Goal: Task Accomplishment & Management: Manage account settings

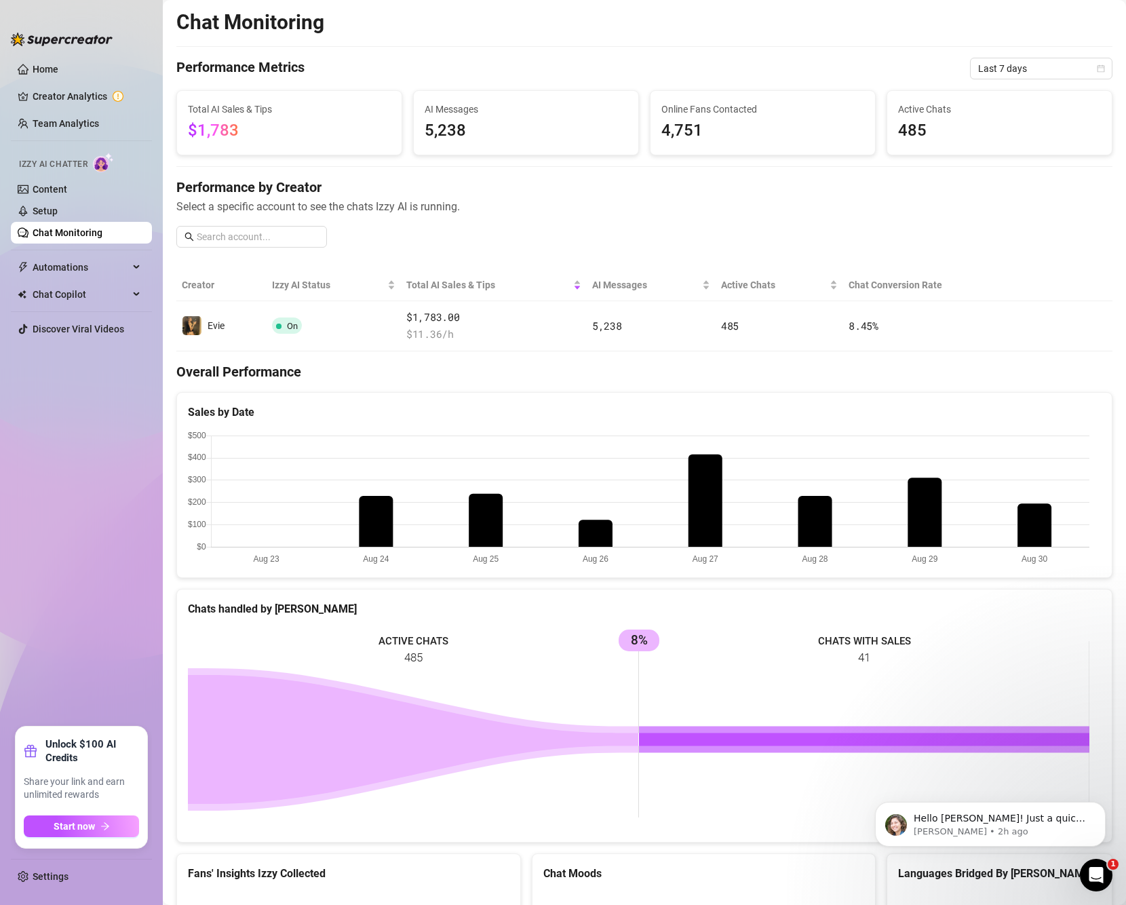
click at [751, 226] on div "Performance by Creator Select a specific account to see the chats Izzy AI is ru…" at bounding box center [644, 218] width 936 height 81
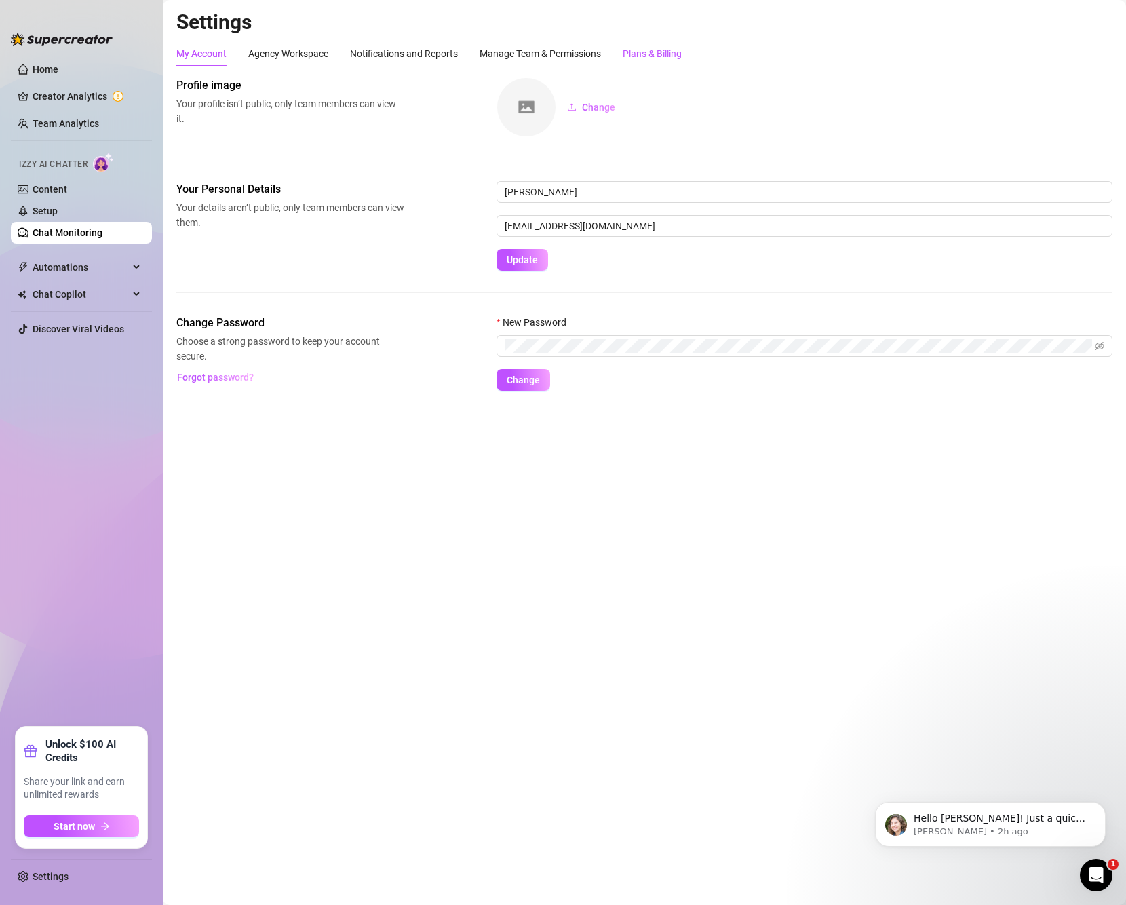
click at [669, 58] on div "Plans & Billing" at bounding box center [652, 53] width 59 height 15
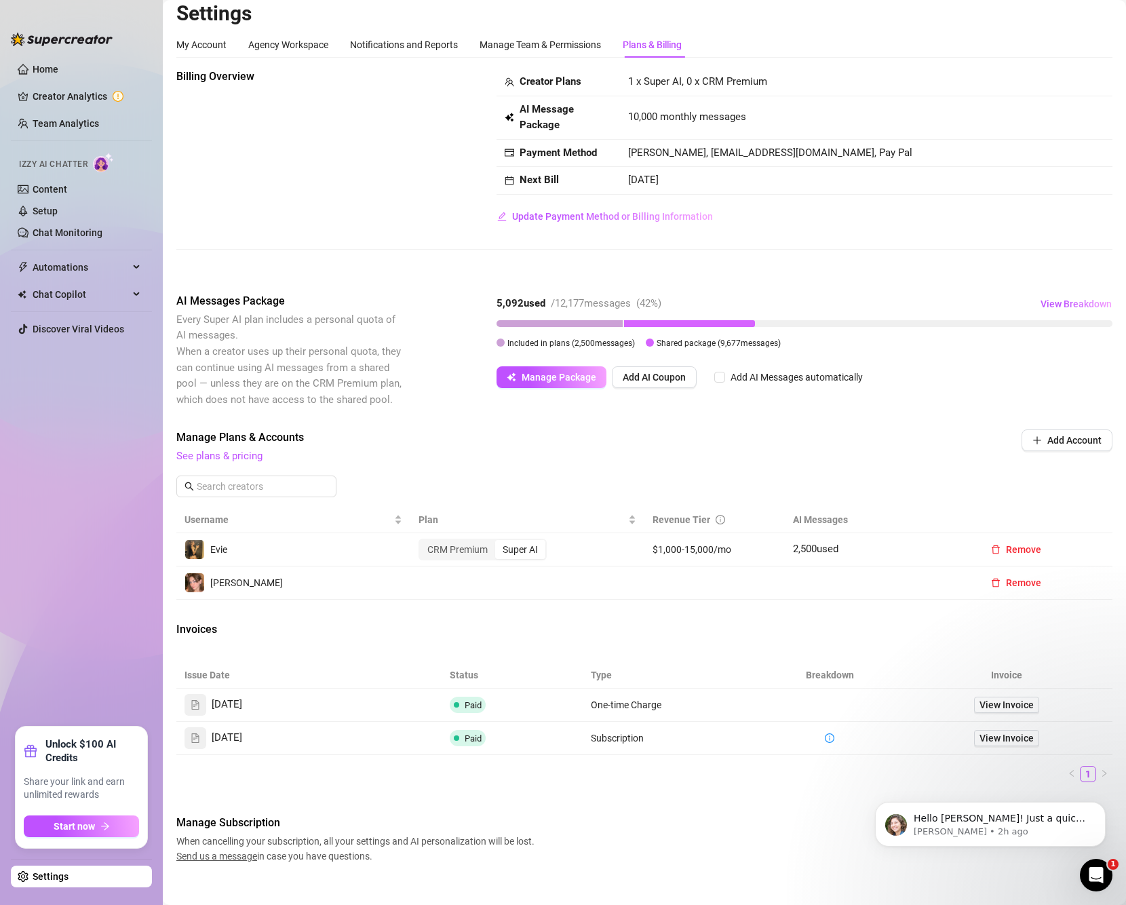
scroll to position [24, 0]
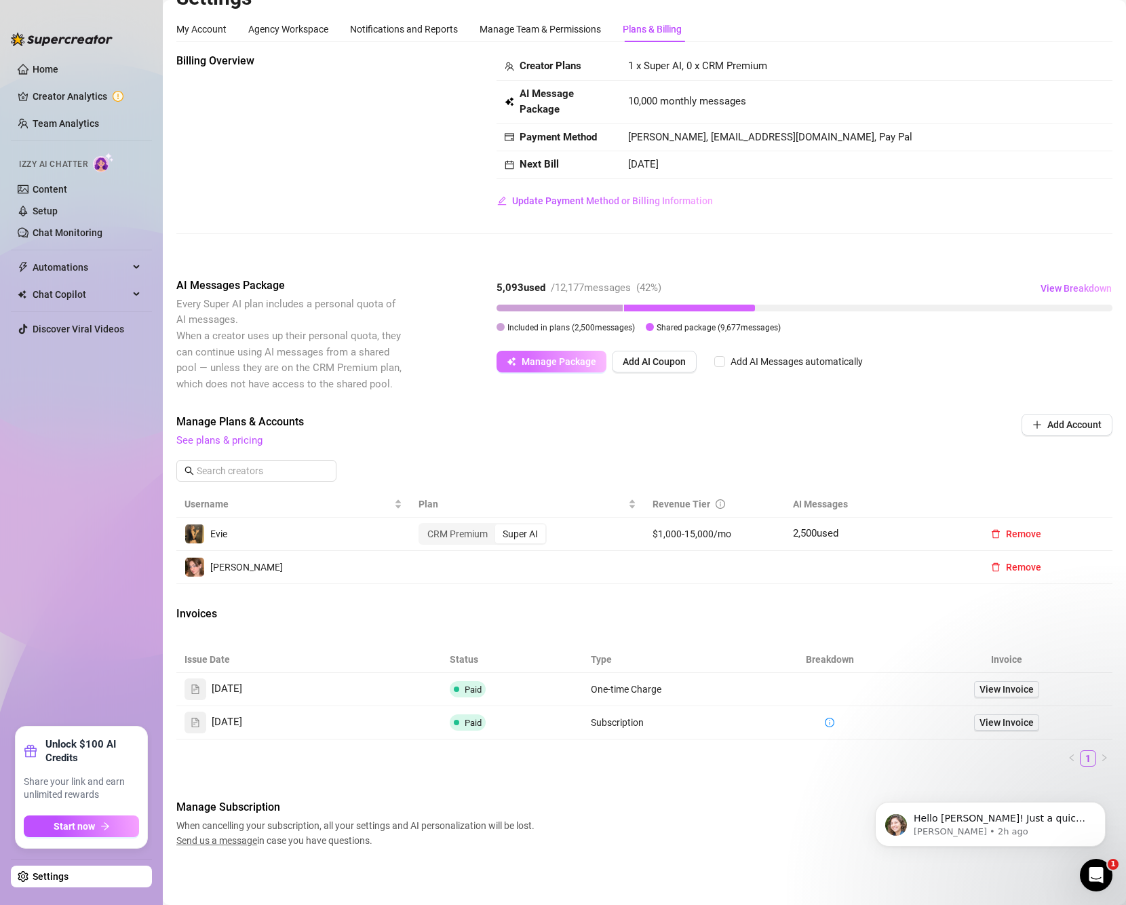
click at [573, 356] on span "Manage Package" at bounding box center [559, 361] width 75 height 11
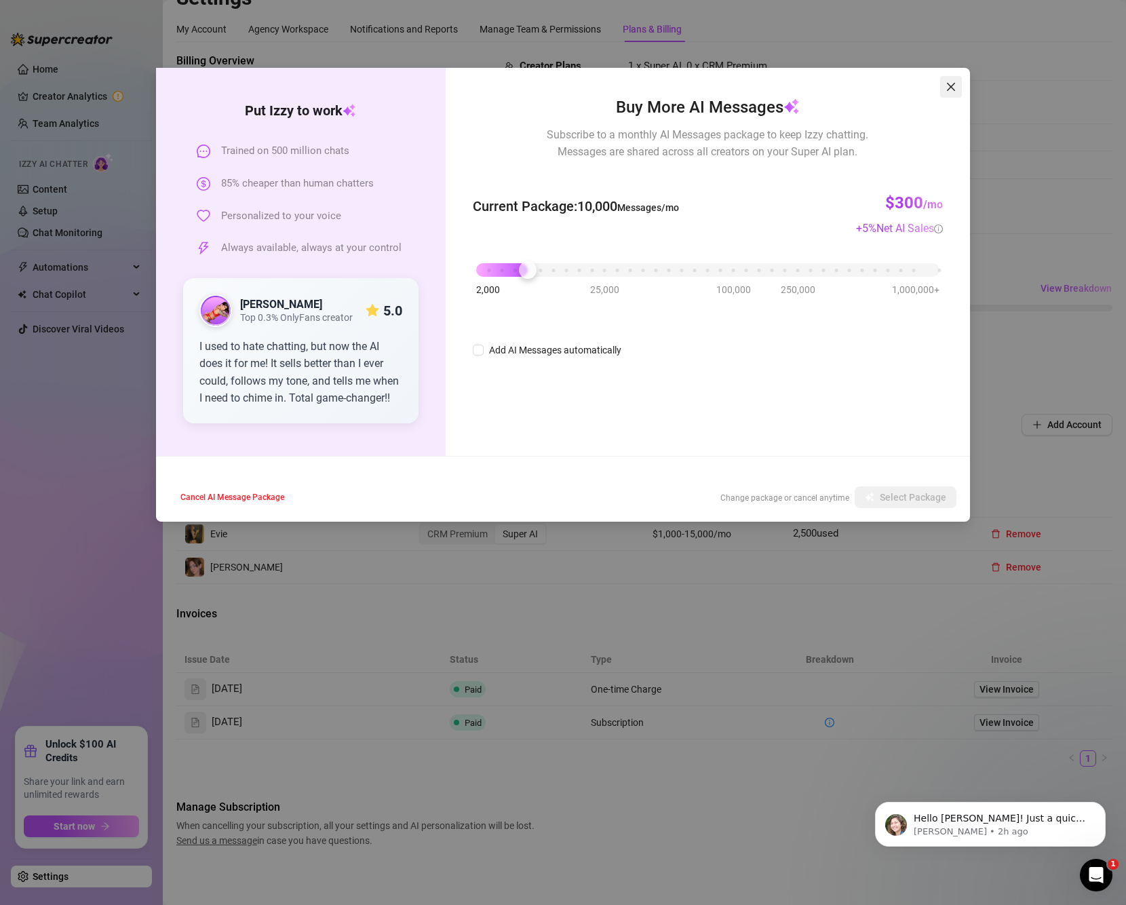
click at [952, 88] on icon "close" at bounding box center [951, 87] width 8 height 8
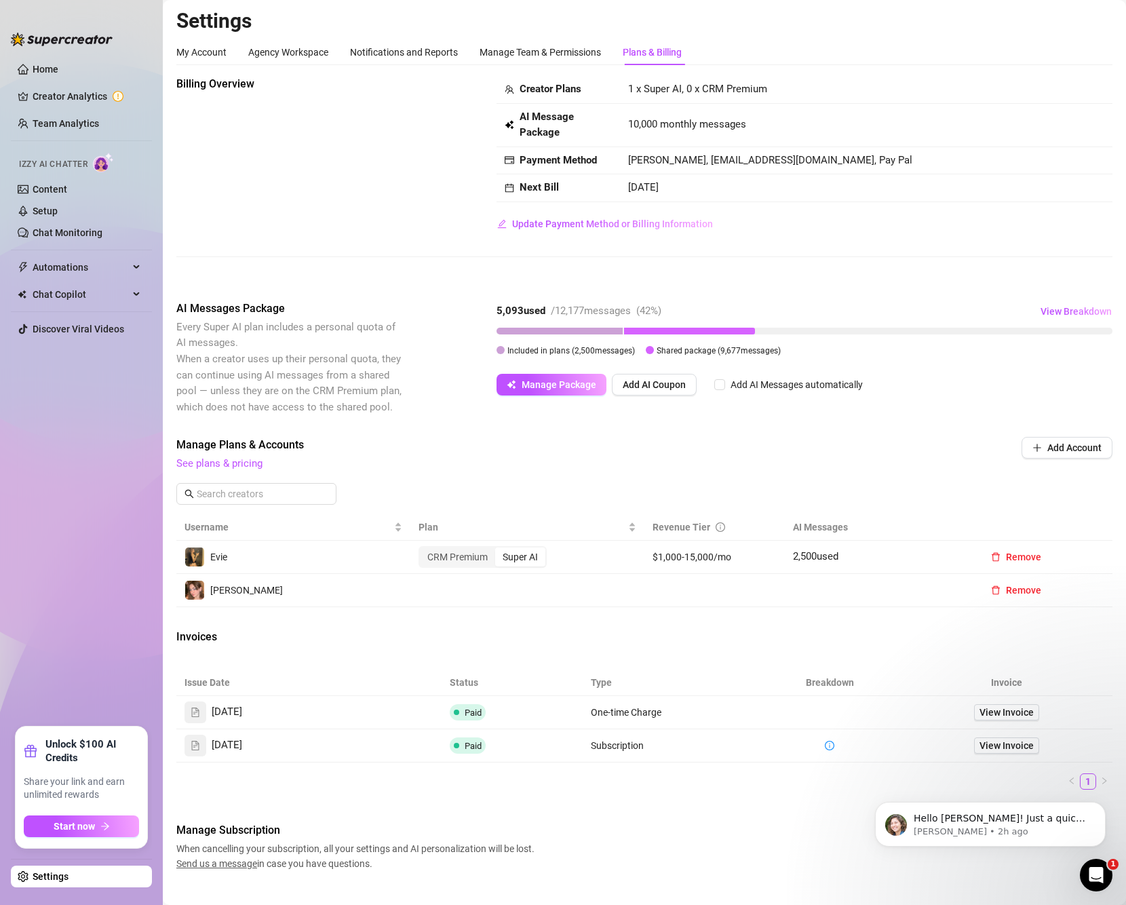
scroll to position [0, 0]
click at [559, 58] on div "Manage Team & Permissions" at bounding box center [540, 53] width 121 height 15
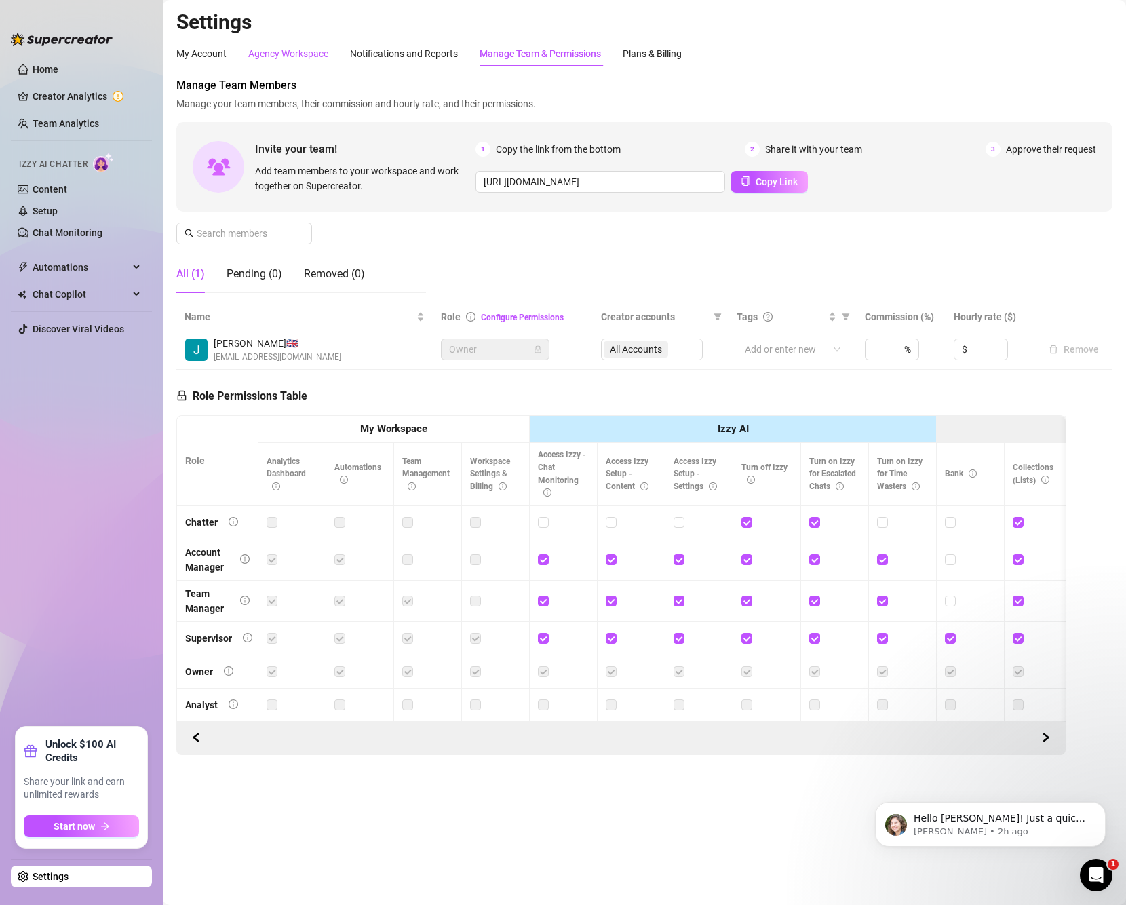
click at [319, 52] on div "Agency Workspace" at bounding box center [288, 53] width 80 height 15
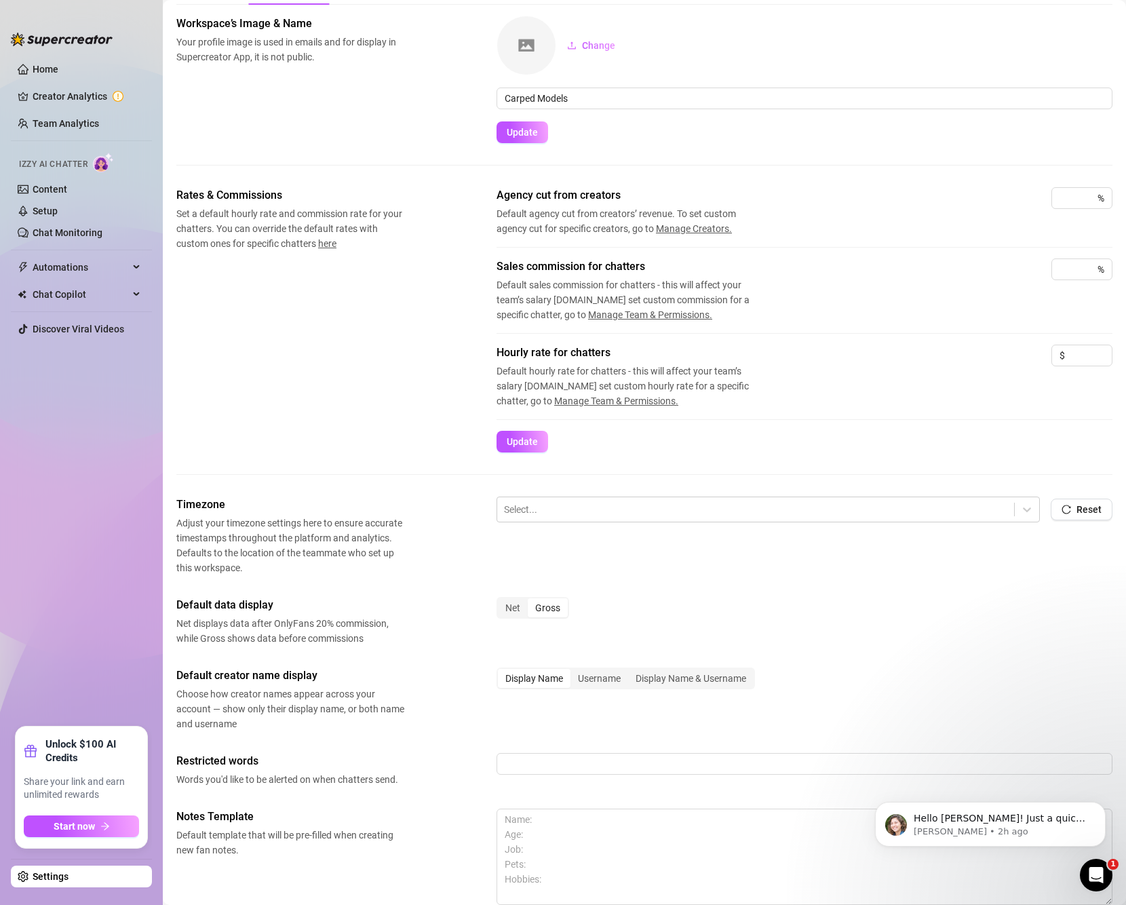
scroll to position [68, 0]
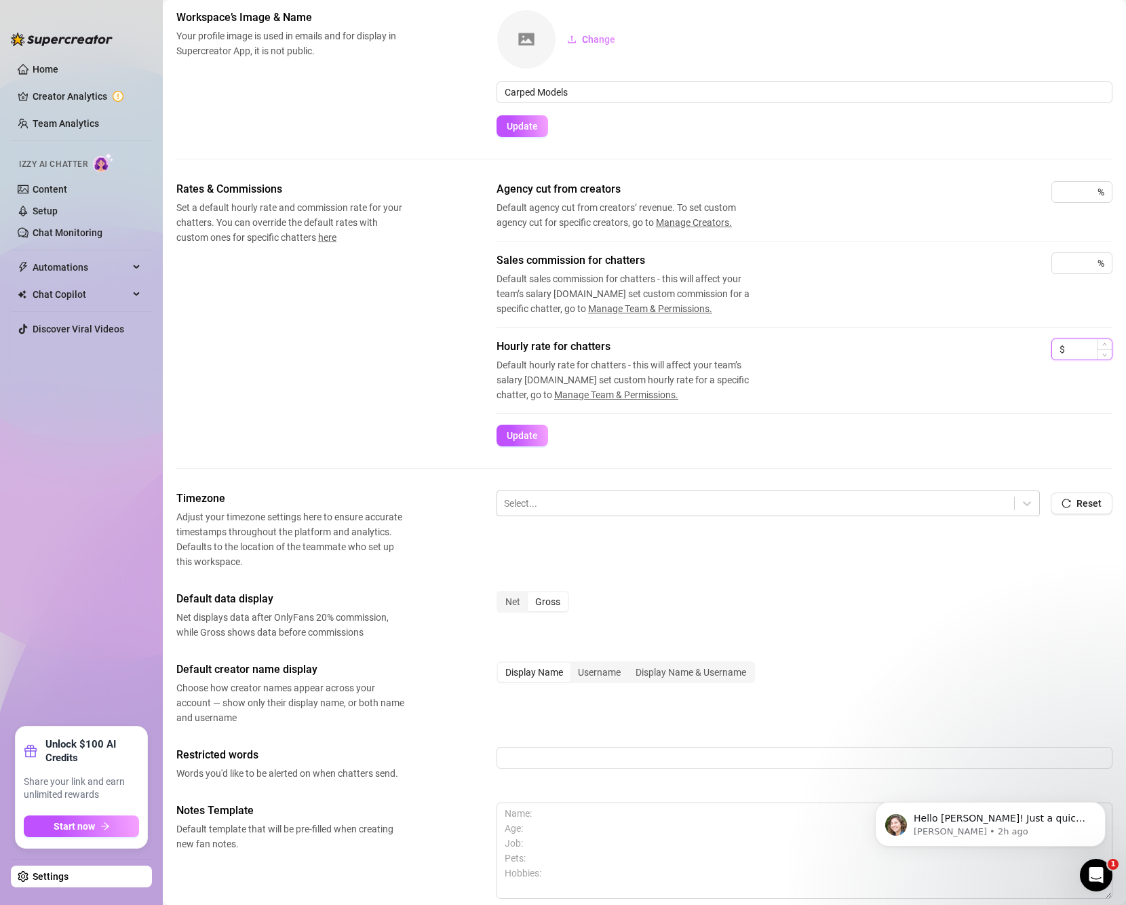
click at [1068, 349] on input at bounding box center [1090, 349] width 44 height 20
type input "0"
click at [1068, 263] on div "%" at bounding box center [1081, 263] width 61 height 22
drag, startPoint x: 1053, startPoint y: 258, endPoint x: 1029, endPoint y: 260, distance: 24.5
click at [1029, 260] on div "Sales commission for chatters Default sales commission for chatters - this will…" at bounding box center [804, 284] width 616 height 64
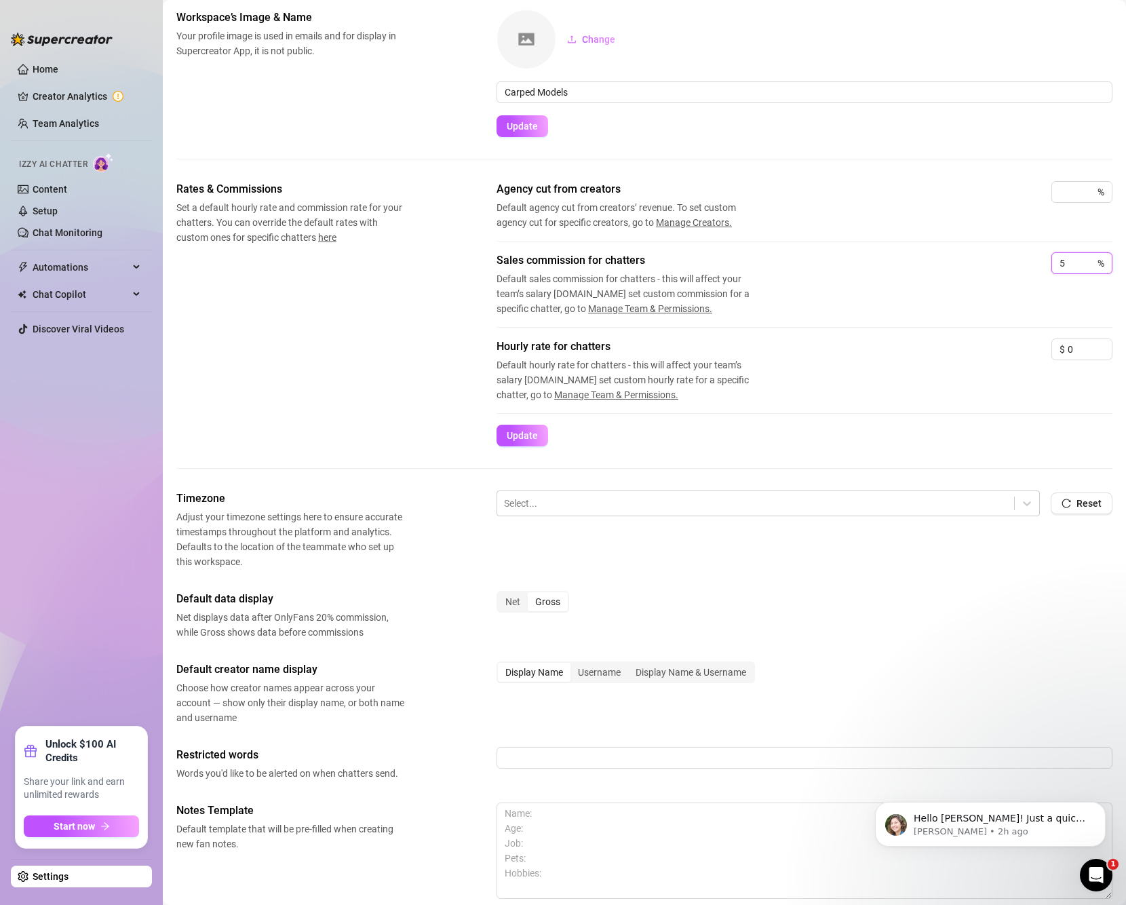
type input "5"
click at [549, 431] on form "Agency cut from creators Default agency cut from creators’ revenue. To set cust…" at bounding box center [804, 313] width 616 height 265
click at [537, 435] on button "Update" at bounding box center [522, 436] width 52 height 22
click at [515, 604] on div "Net" at bounding box center [513, 601] width 30 height 19
click at [501, 594] on input "Net" at bounding box center [501, 594] width 0 height 0
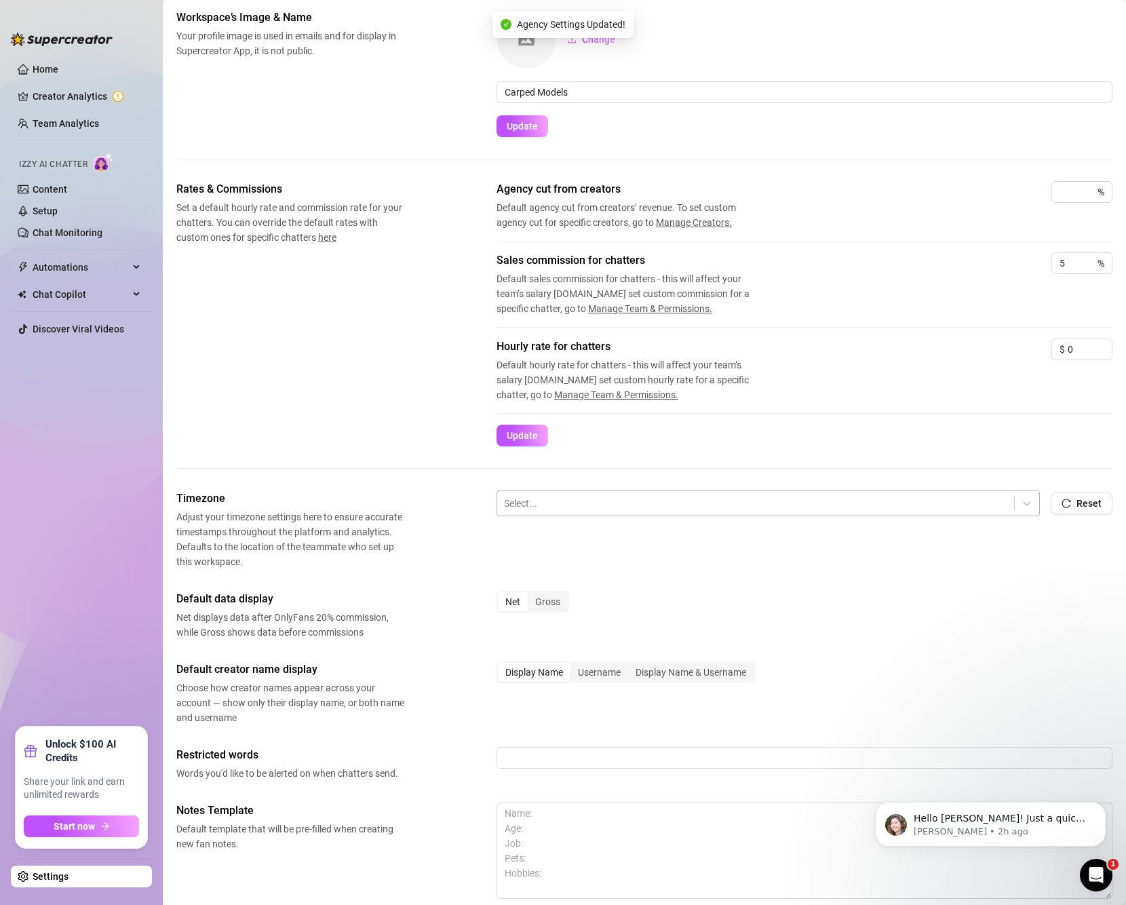
click at [551, 501] on div at bounding box center [755, 503] width 503 height 18
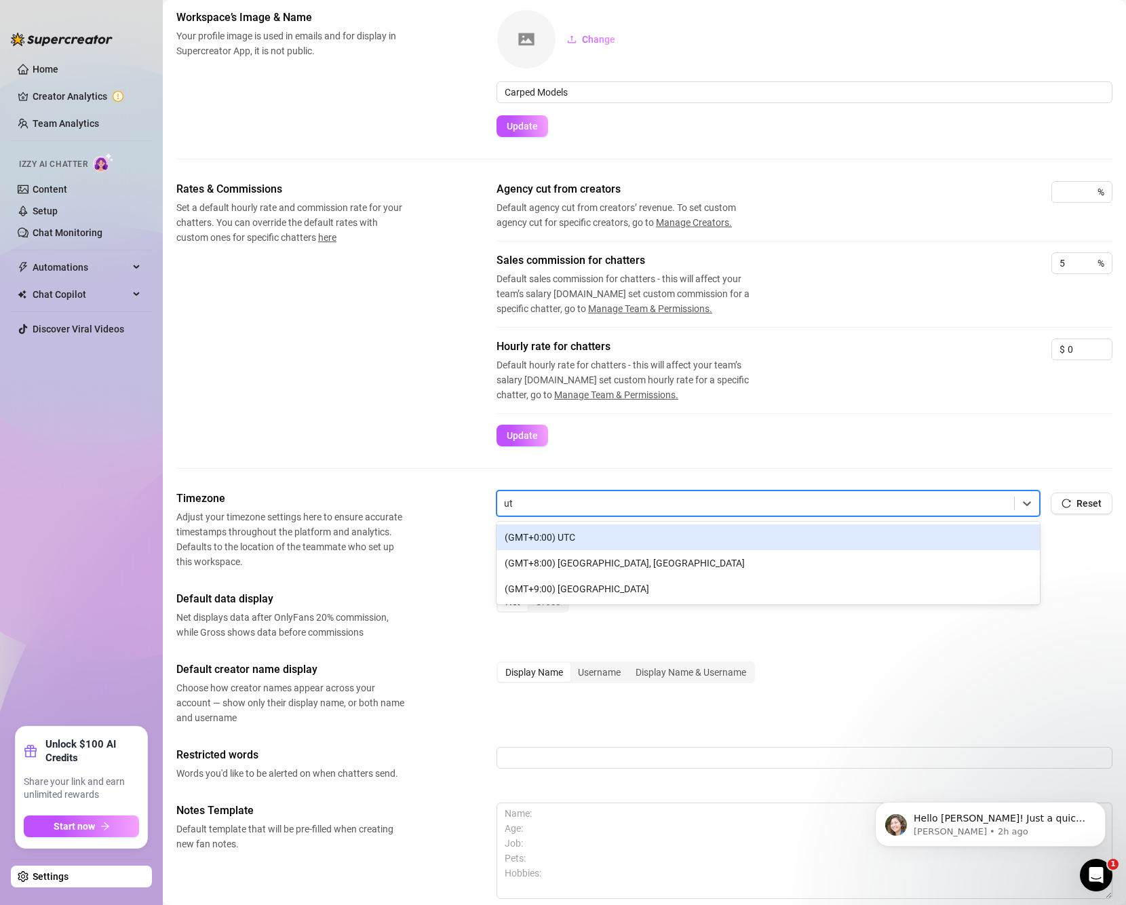
type input "utc"
click at [595, 539] on div "(GMT+0:00) UTC" at bounding box center [767, 537] width 543 height 26
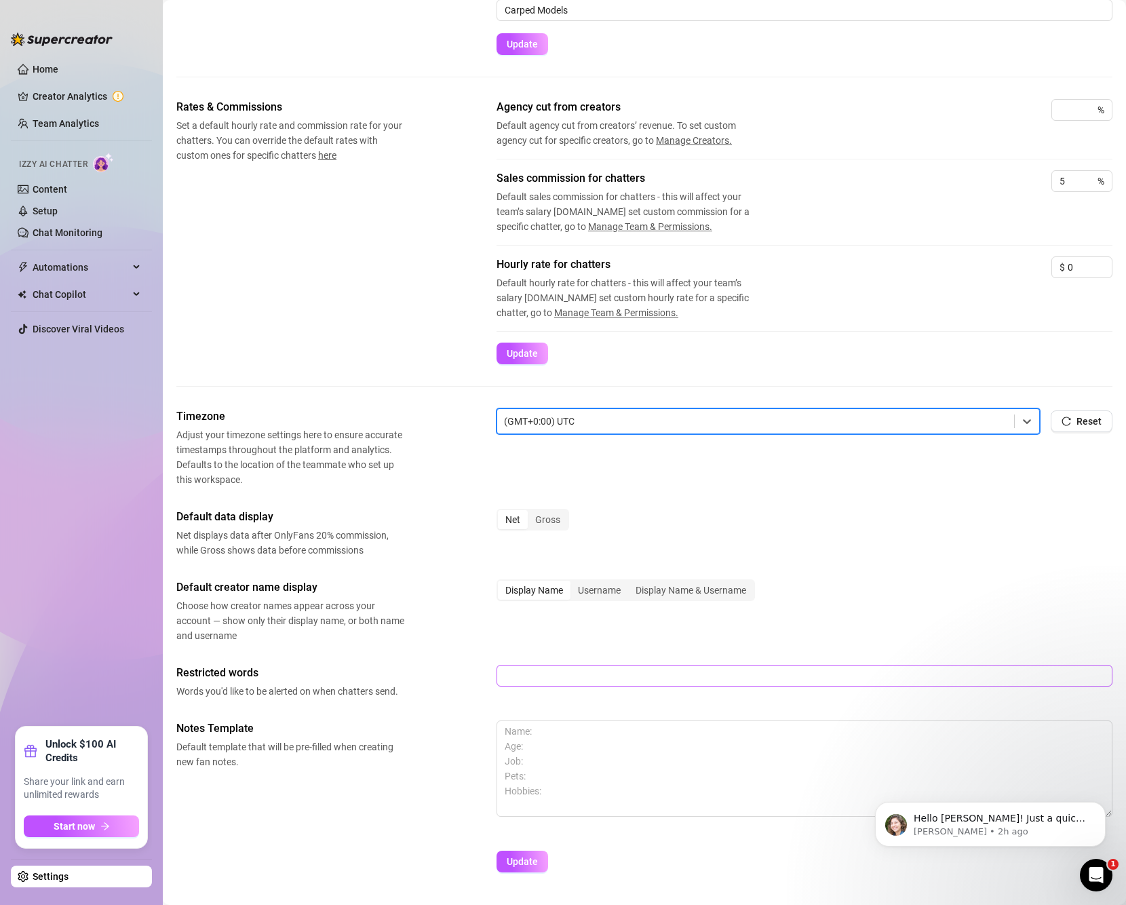
scroll to position [187, 0]
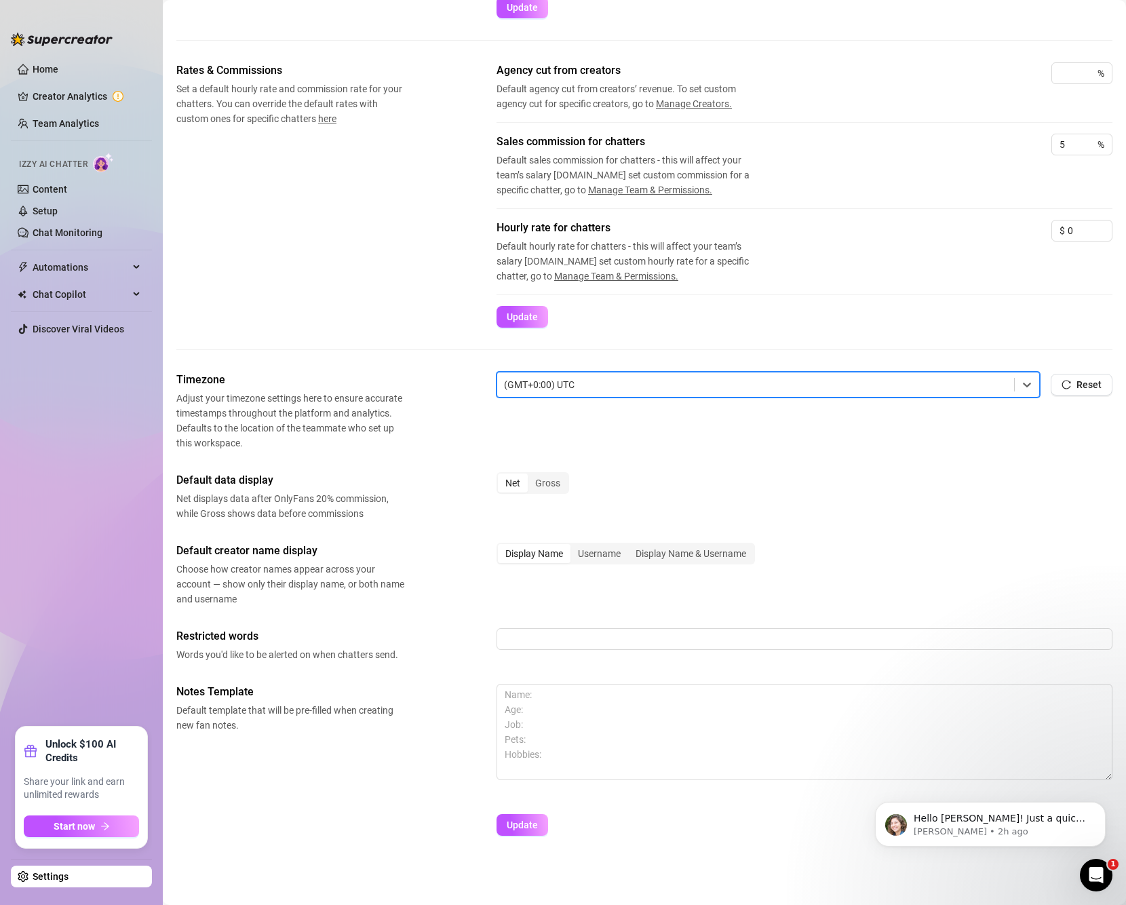
drag, startPoint x: 537, startPoint y: 831, endPoint x: 784, endPoint y: 598, distance: 339.7
click at [537, 830] on button "Update" at bounding box center [522, 825] width 52 height 22
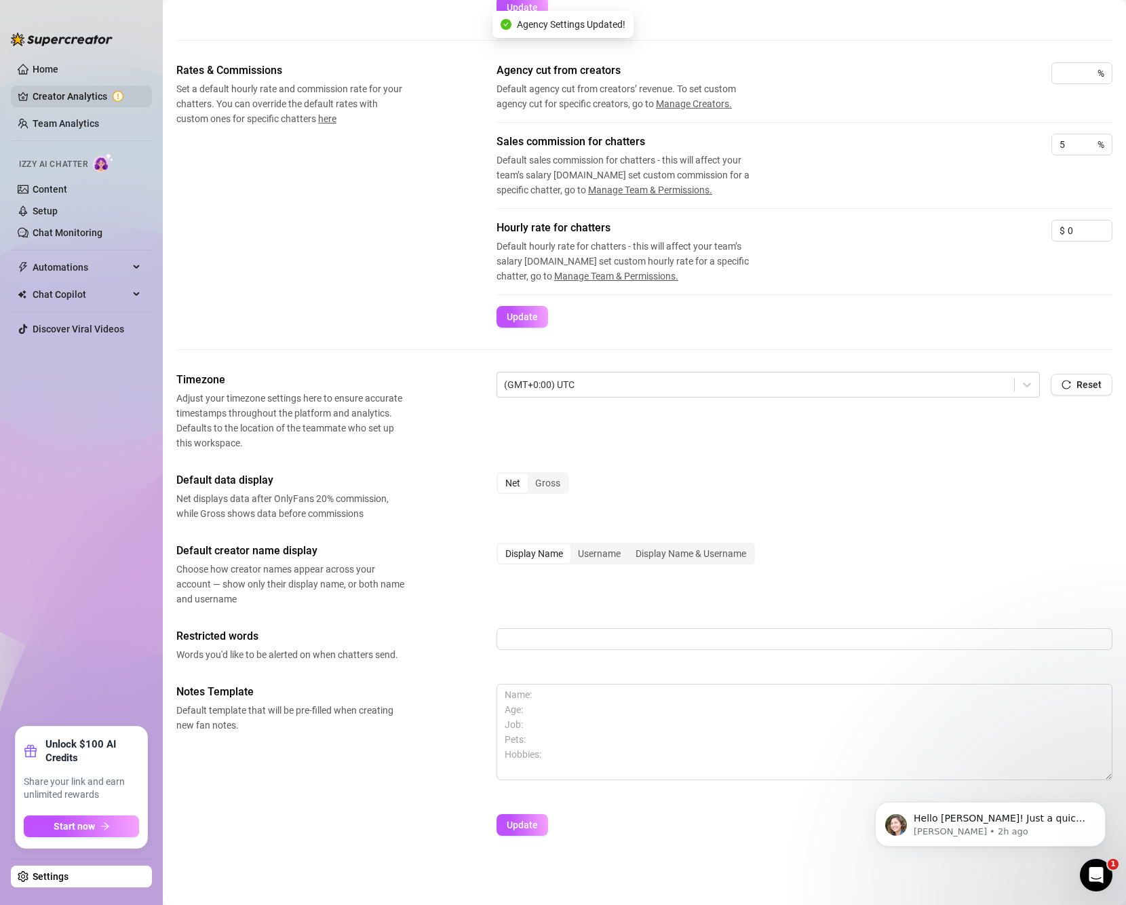
click at [92, 96] on link "Creator Analytics" at bounding box center [87, 96] width 109 height 22
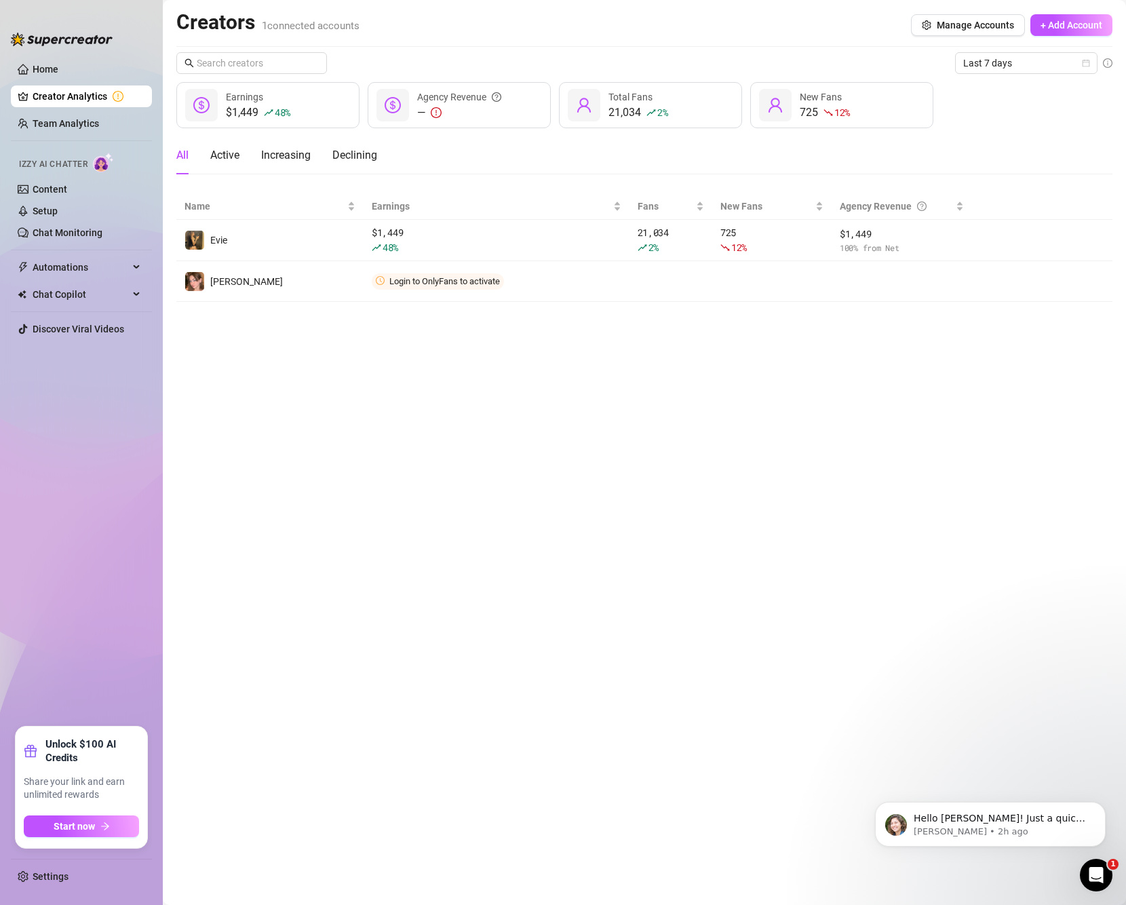
click at [605, 355] on main "Creators 1 connected accounts Manage Accounts + Add Account Last 7 days $1,449 …" at bounding box center [644, 452] width 963 height 905
click at [1049, 22] on span "+ Add Account" at bounding box center [1071, 25] width 62 height 11
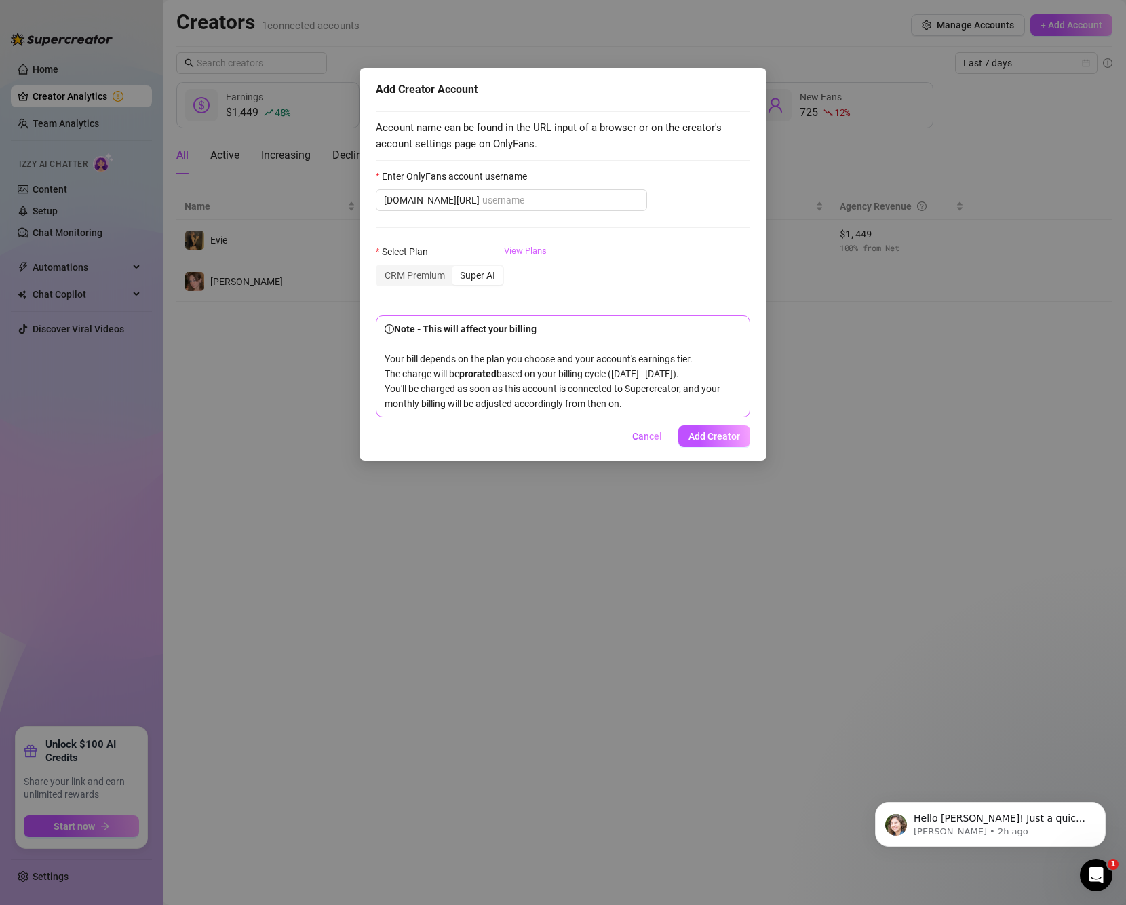
click at [531, 250] on link "View Plans" at bounding box center [525, 271] width 43 height 54
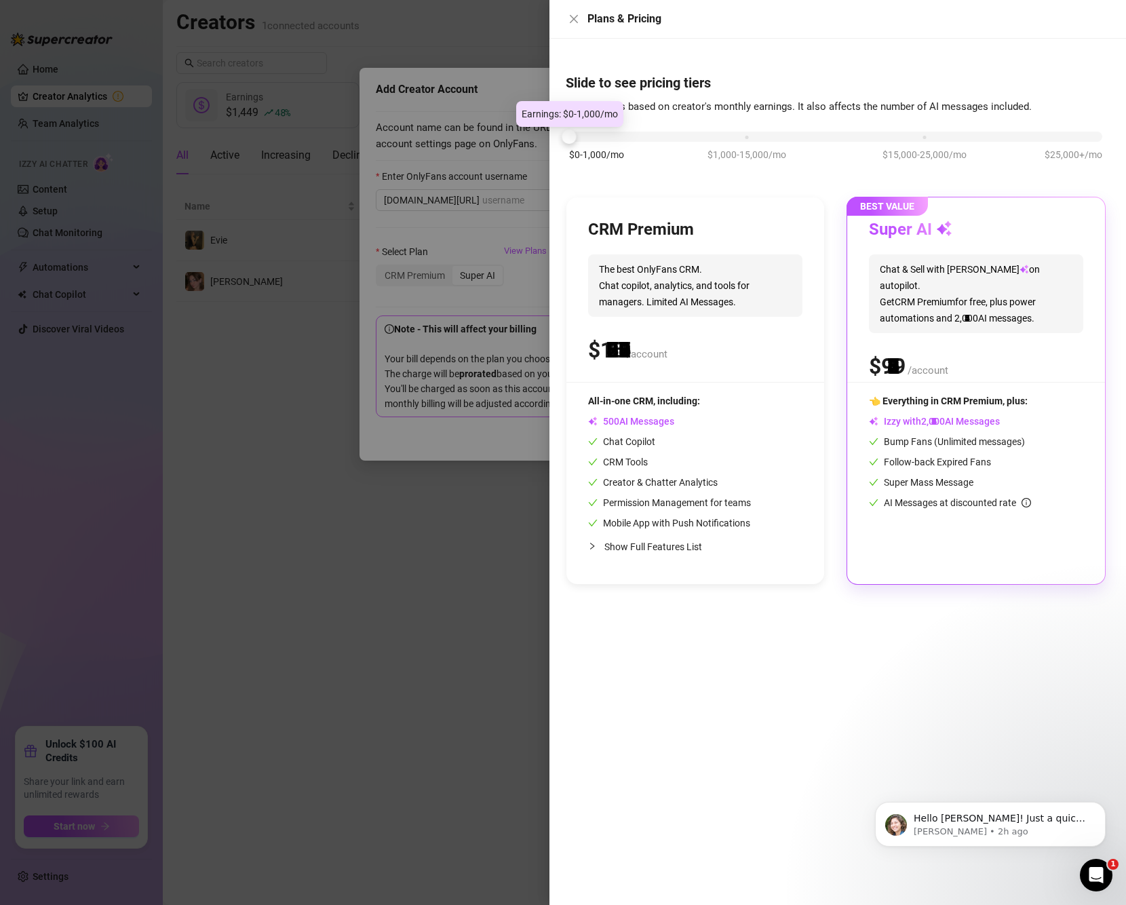
drag, startPoint x: 732, startPoint y: 134, endPoint x: 570, endPoint y: 131, distance: 162.1
click at [570, 131] on div at bounding box center [569, 137] width 14 height 14
click at [574, 18] on icon "close" at bounding box center [573, 19] width 11 height 11
